Goal: Use online tool/utility: Utilize a website feature to perform a specific function

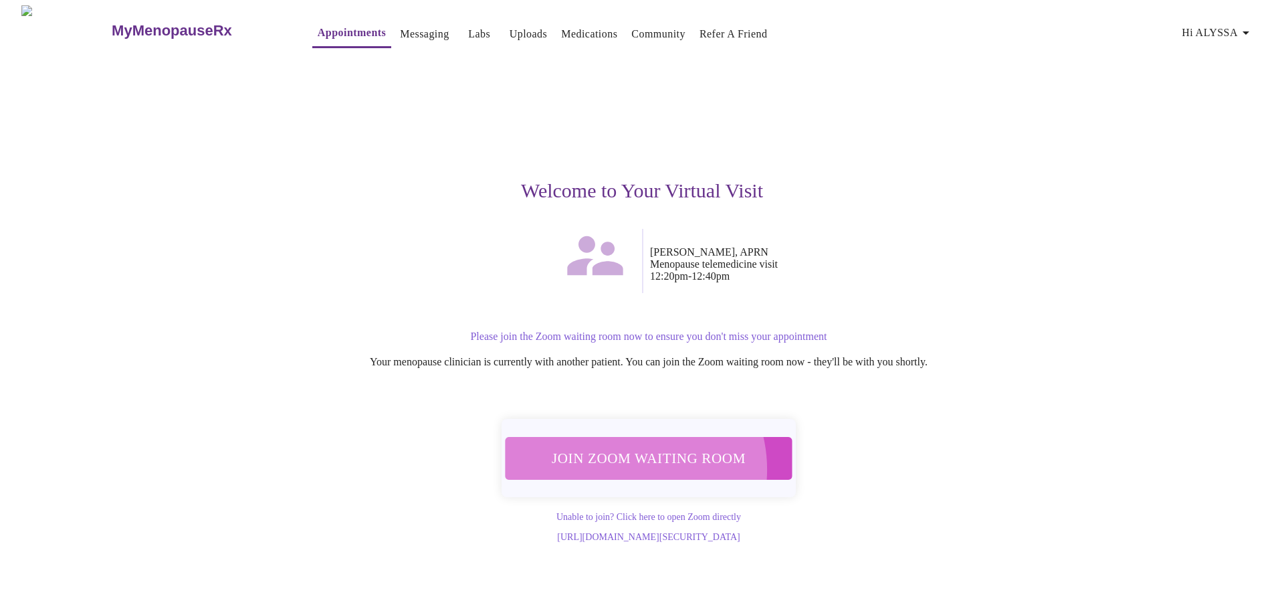
click at [620, 460] on span "Join Zoom Waiting Room" at bounding box center [648, 457] width 251 height 25
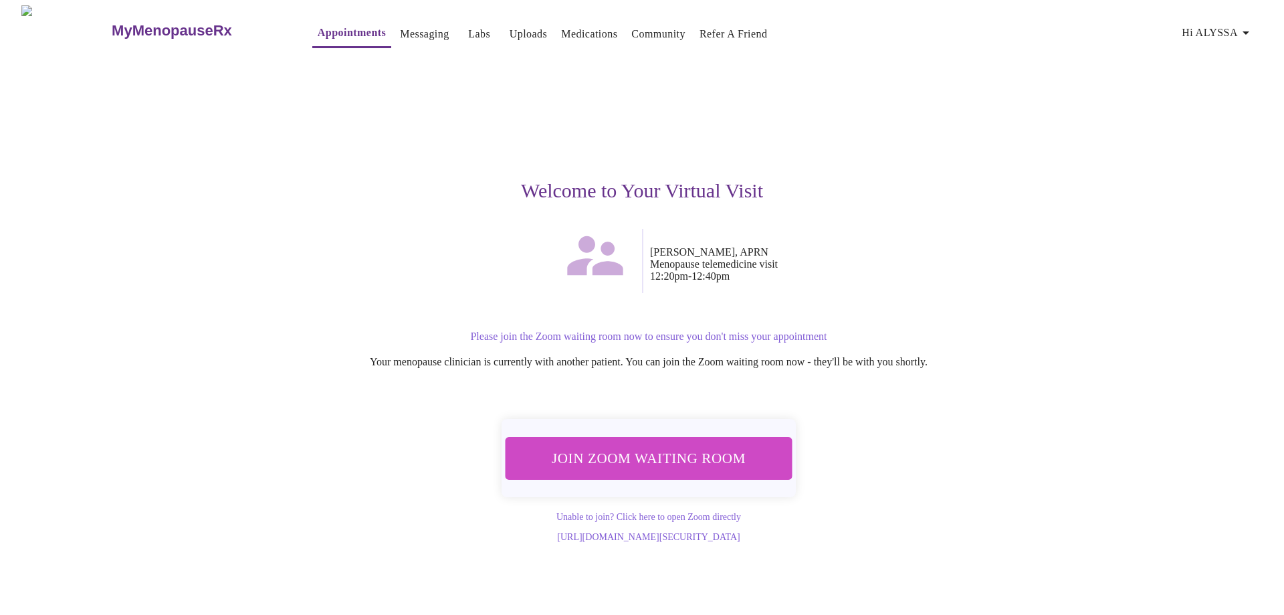
click at [663, 458] on span "Join Zoom Waiting Room" at bounding box center [648, 457] width 251 height 25
